Goal: Task Accomplishment & Management: Complete application form

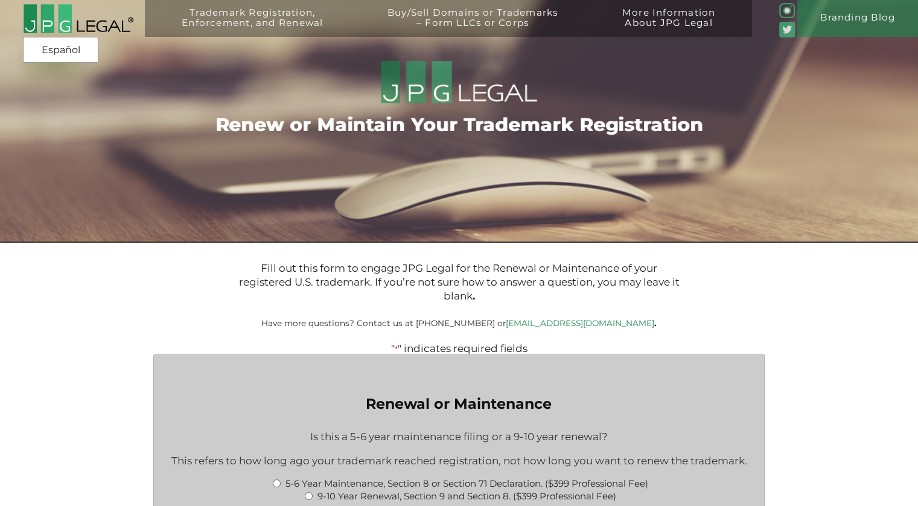
type input "$1,064.00"
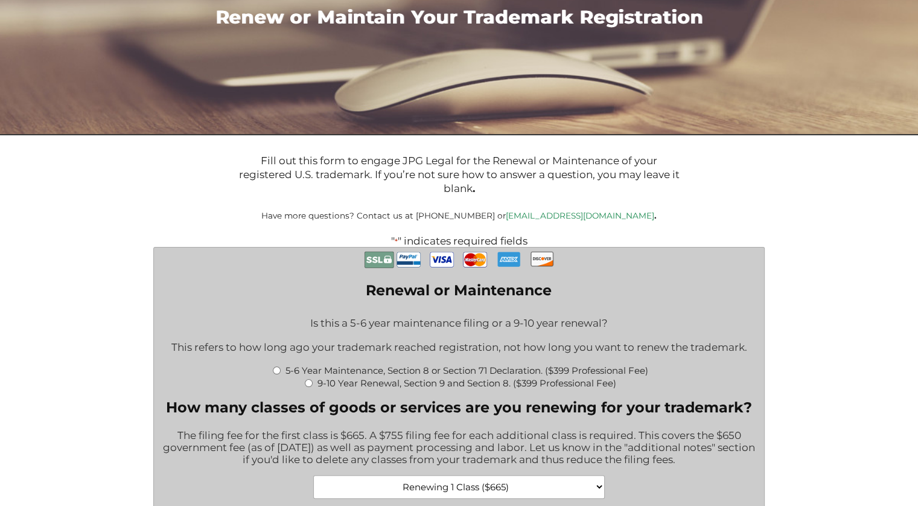
scroll to position [302, 0]
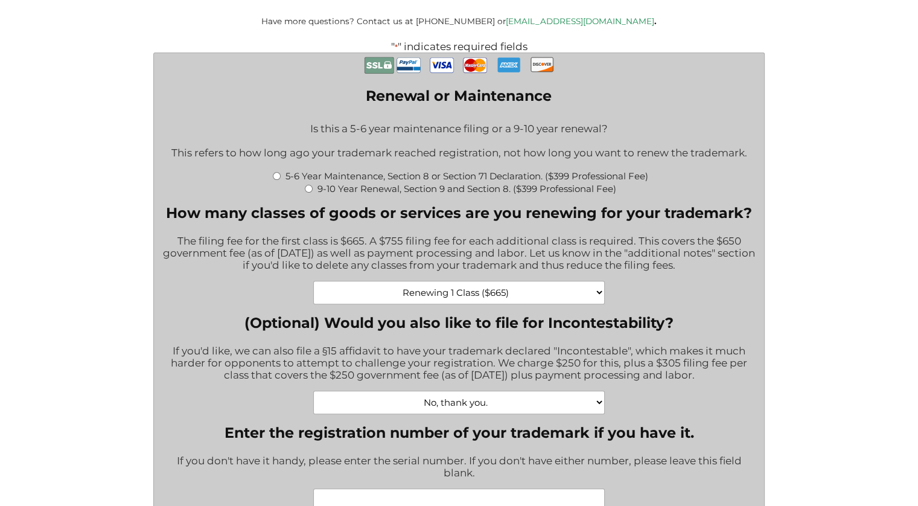
click at [276, 179] on input "5-6 Year Maintenance, Section 8 or Section 71 Declaration. ($399 Professional F…" at bounding box center [277, 176] width 8 height 8
radio input "true"
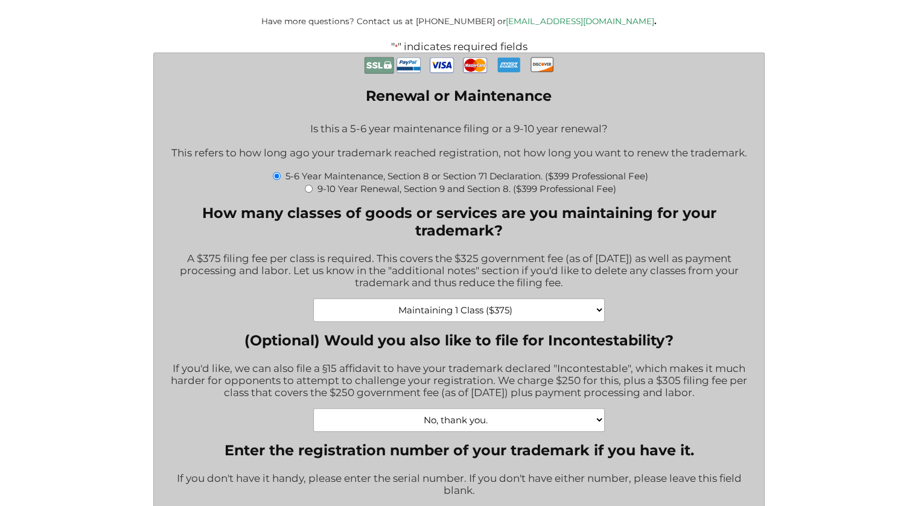
type input "$774.00"
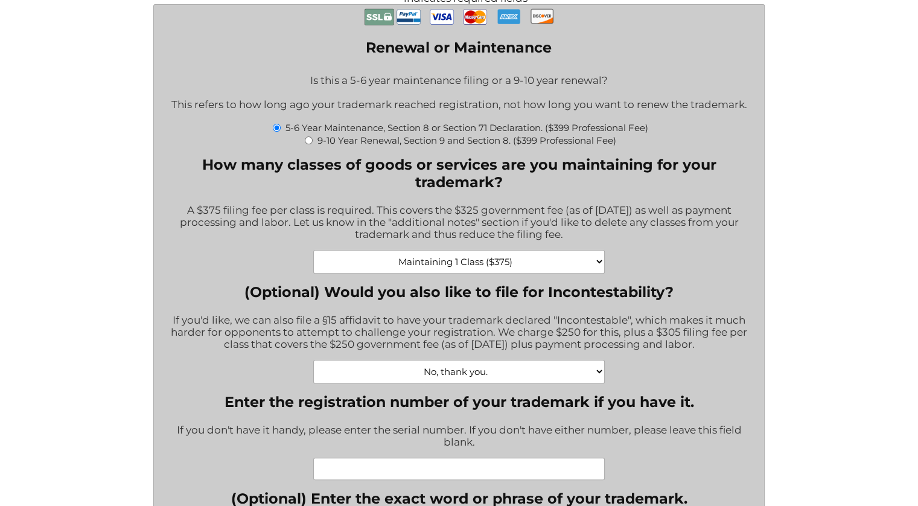
scroll to position [483, 0]
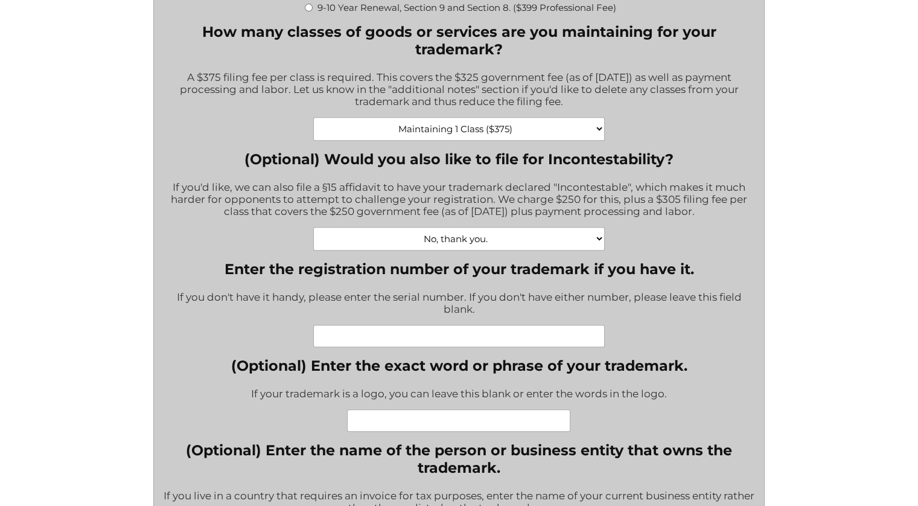
drag, startPoint x: 485, startPoint y: 344, endPoint x: 366, endPoint y: 324, distance: 121.1
click at [366, 324] on div "Enter the registration number of your trademark if you have it. If you don't ha…" at bounding box center [459, 303] width 592 height 87
paste input "5730122"
type input "5730122"
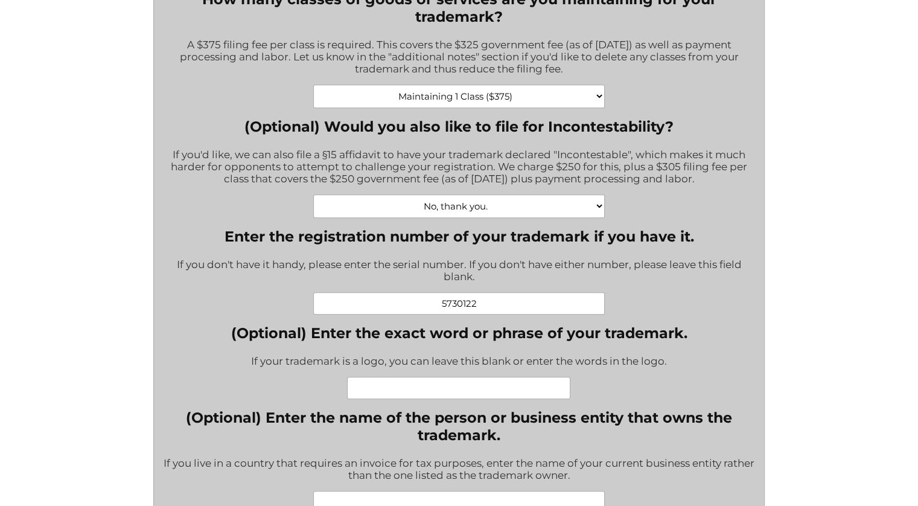
scroll to position [543, 0]
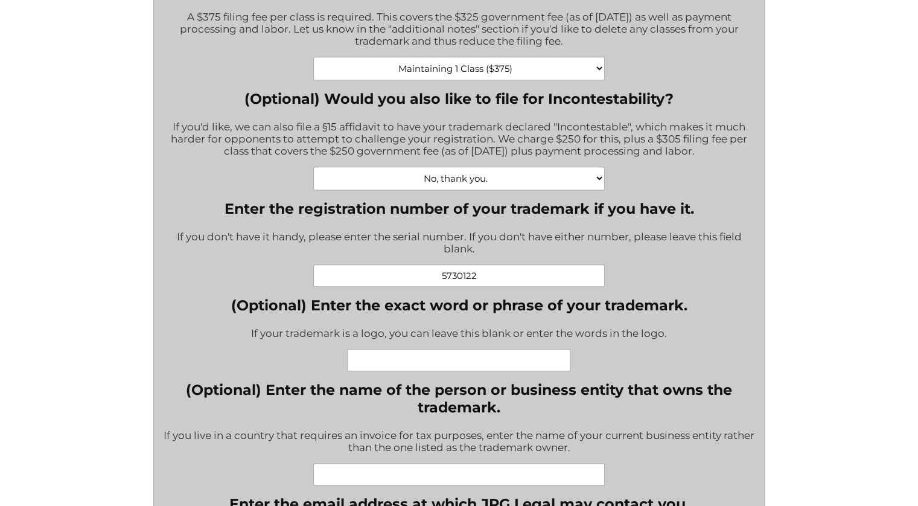
drag, startPoint x: 488, startPoint y: 366, endPoint x: 386, endPoint y: 359, distance: 101.7
click at [386, 359] on input "(Optional) Enter the exact word or phrase of your trademark." at bounding box center [458, 360] width 223 height 22
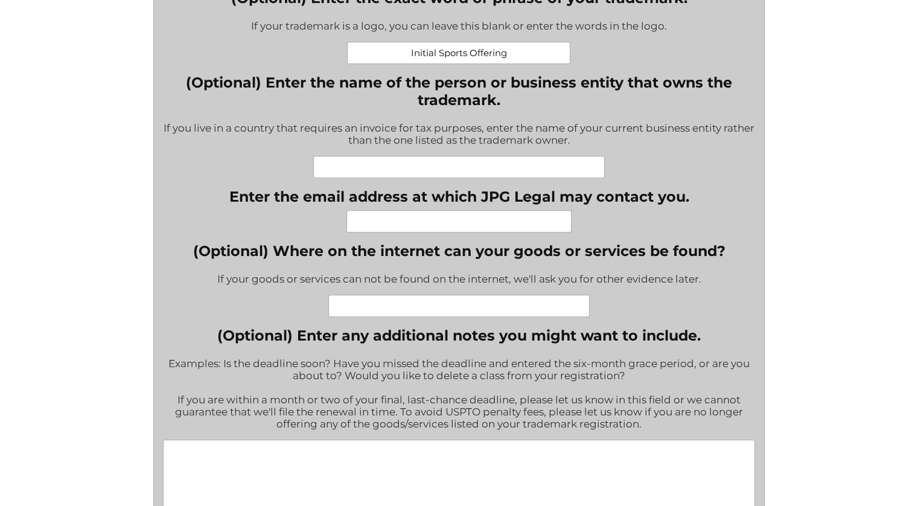
scroll to position [906, 0]
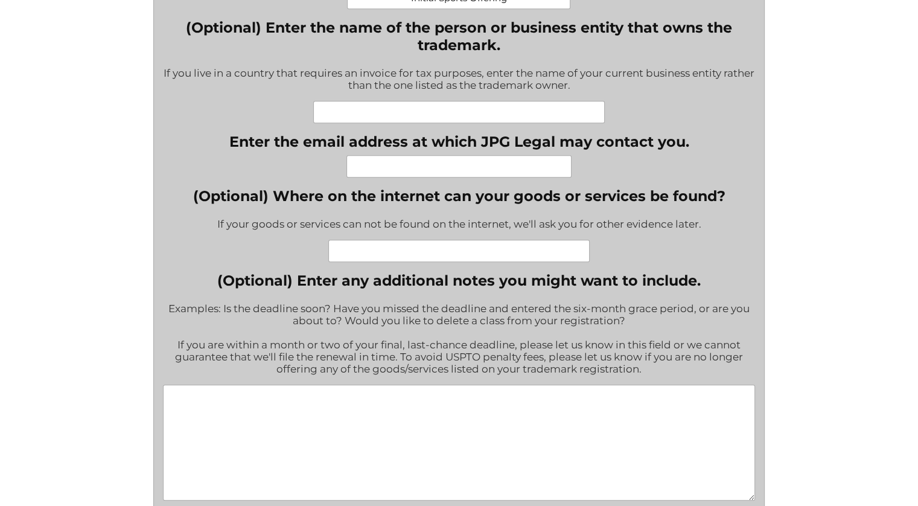
type input "Initial Sports Offering"
drag, startPoint x: 401, startPoint y: 258, endPoint x: 674, endPoint y: 259, distance: 272.9
click at [674, 259] on div at bounding box center [459, 251] width 532 height 22
type input "https://www.initialsportsoffering.com"
click at [476, 398] on textarea "(Optional) Enter any additional notes you might want to include." at bounding box center [459, 443] width 592 height 116
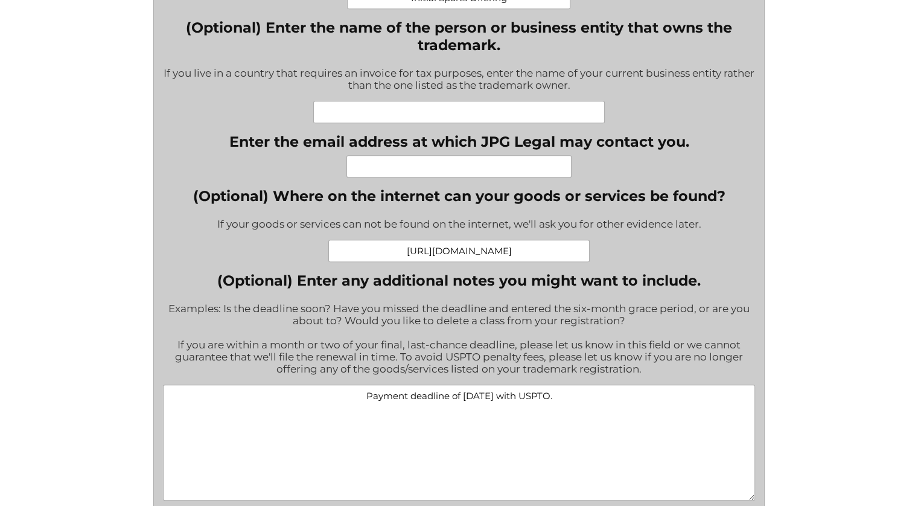
click at [577, 409] on textarea "Payment deadline of 10/16/2025 with USPTO." at bounding box center [459, 443] width 592 height 116
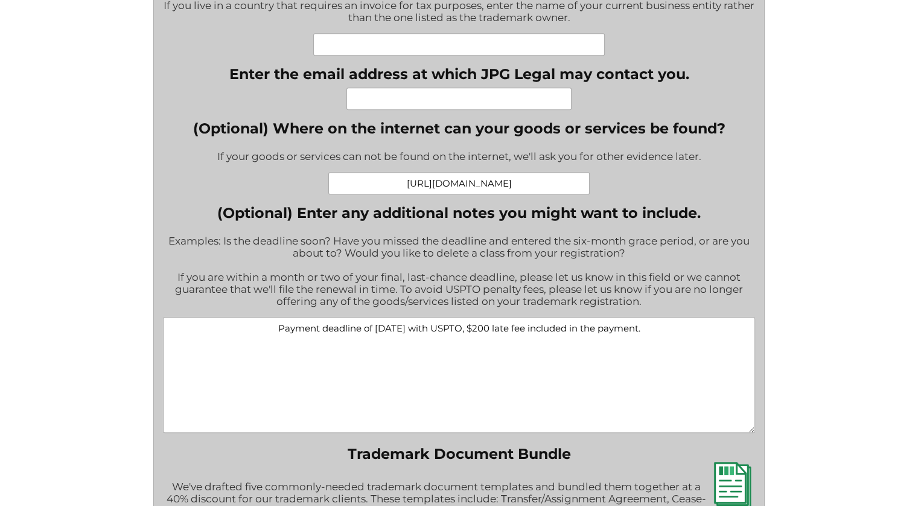
scroll to position [1006, 0]
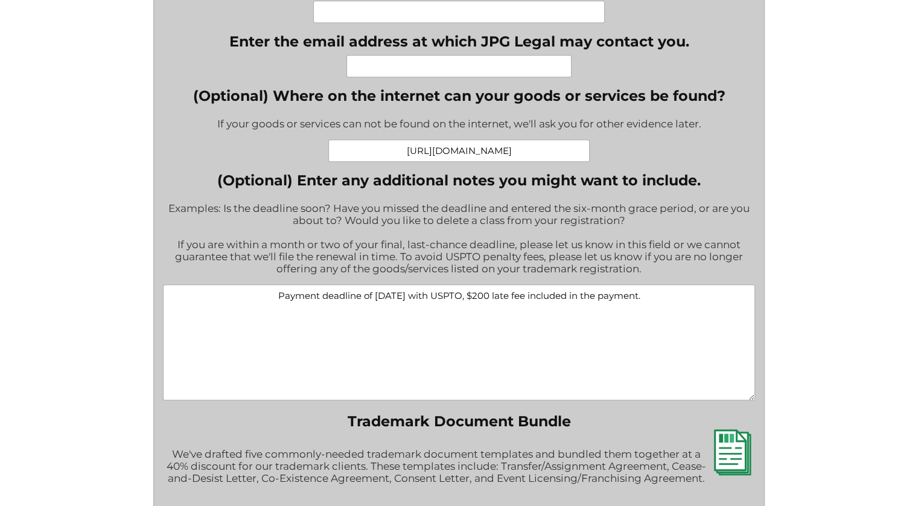
drag, startPoint x: 467, startPoint y: 305, endPoint x: 778, endPoint y: 307, distance: 310.9
click at [778, 307] on div "" * " indicates required fields Comments This field is for validation purposes …" at bounding box center [460, 206] width 680 height 1739
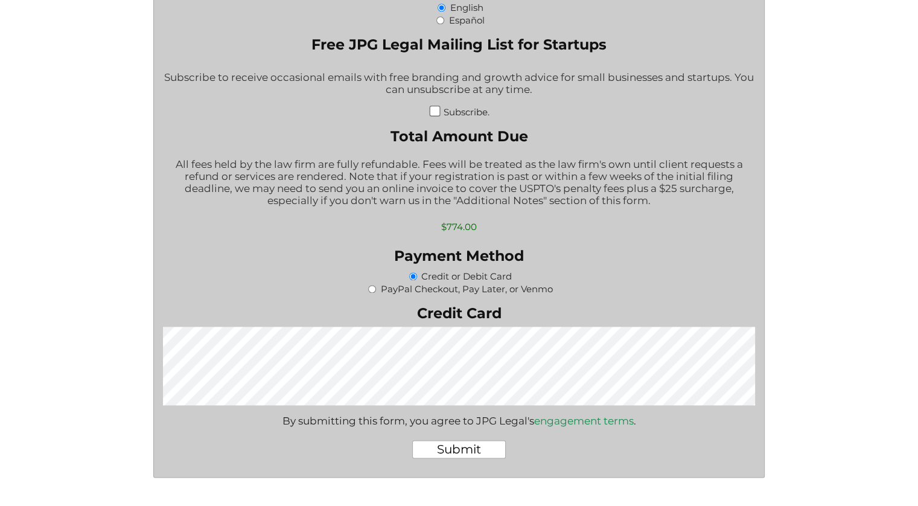
scroll to position [1610, 0]
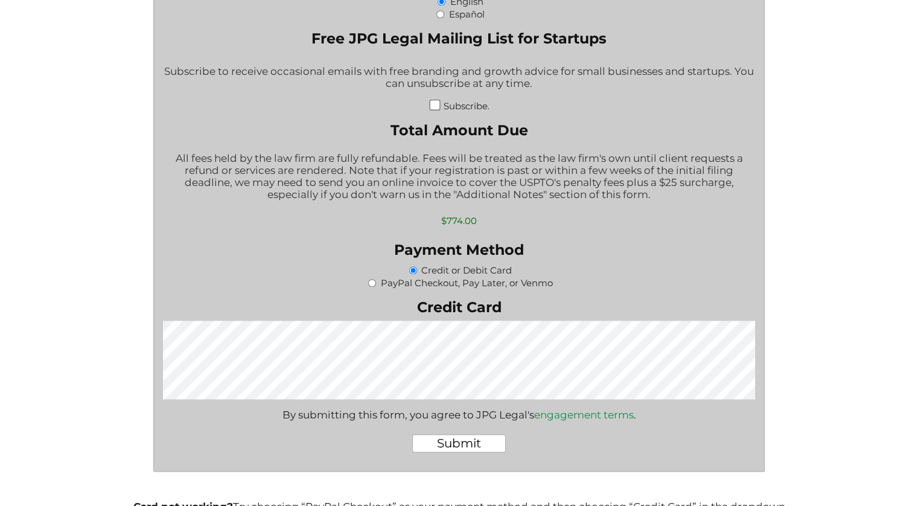
type textarea "Payment deadline of 10/16/2025 with USPTO, I believe a $200 late fee needs to b…"
